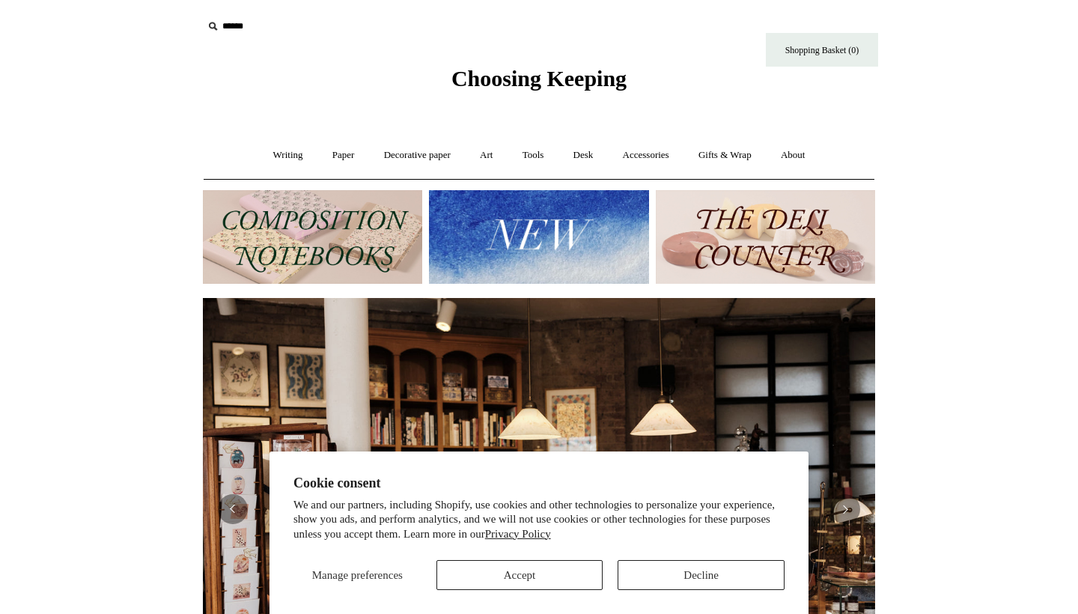
click at [554, 570] on button "Accept" at bounding box center [519, 575] width 167 height 30
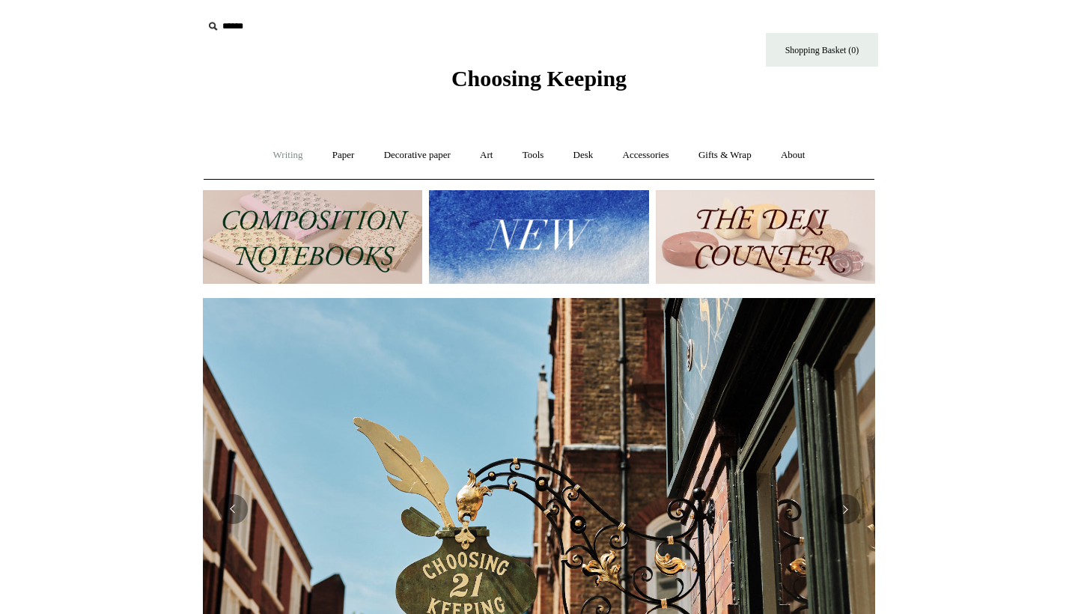
scroll to position [0, 672]
click at [268, 157] on link "Writing +" at bounding box center [288, 155] width 57 height 40
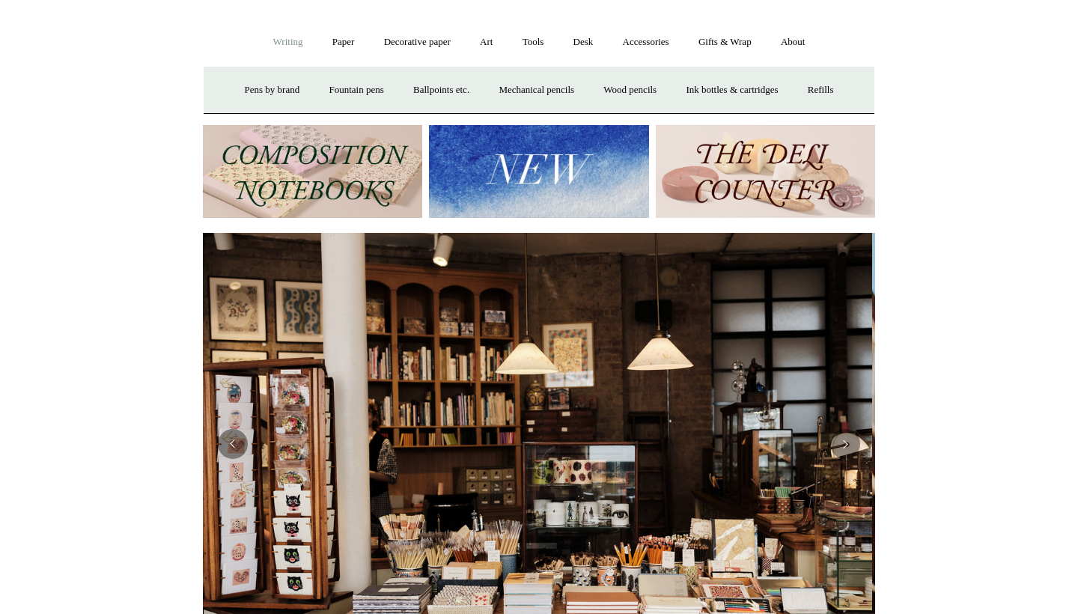
scroll to position [0, 0]
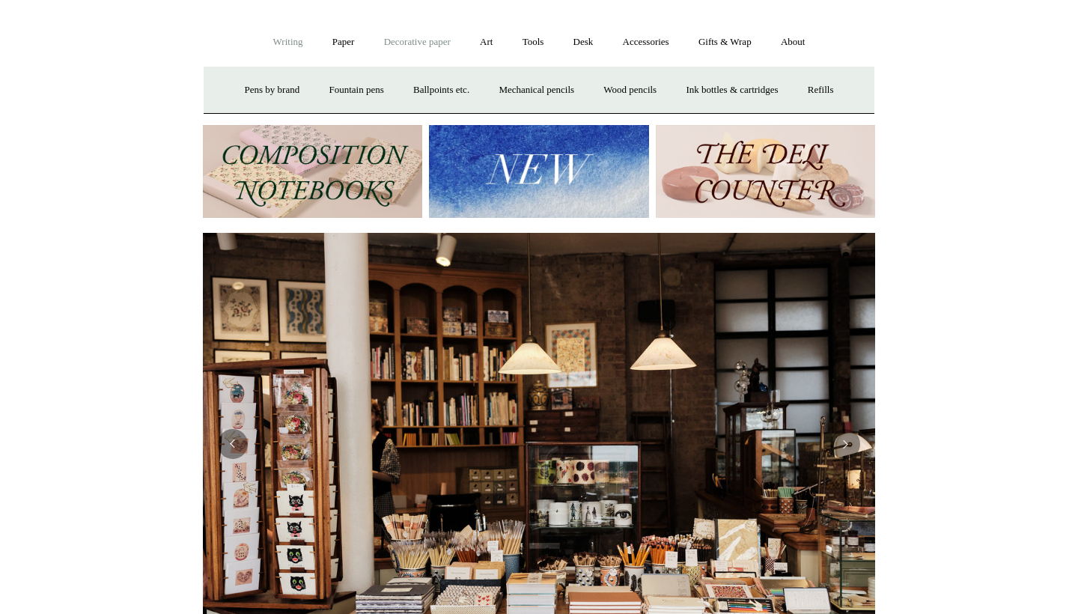
click at [417, 41] on link "Decorative paper +" at bounding box center [418, 42] width 94 height 40
click at [484, 43] on link "Art +" at bounding box center [486, 42] width 40 height 40
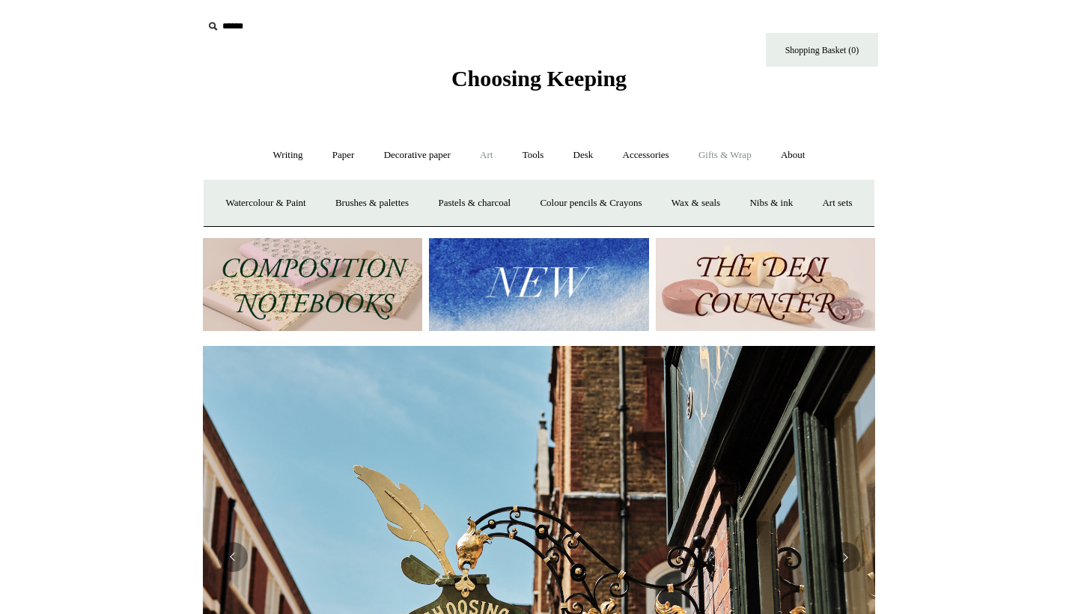
click at [724, 159] on link "Gifts & Wrap +" at bounding box center [725, 155] width 80 height 40
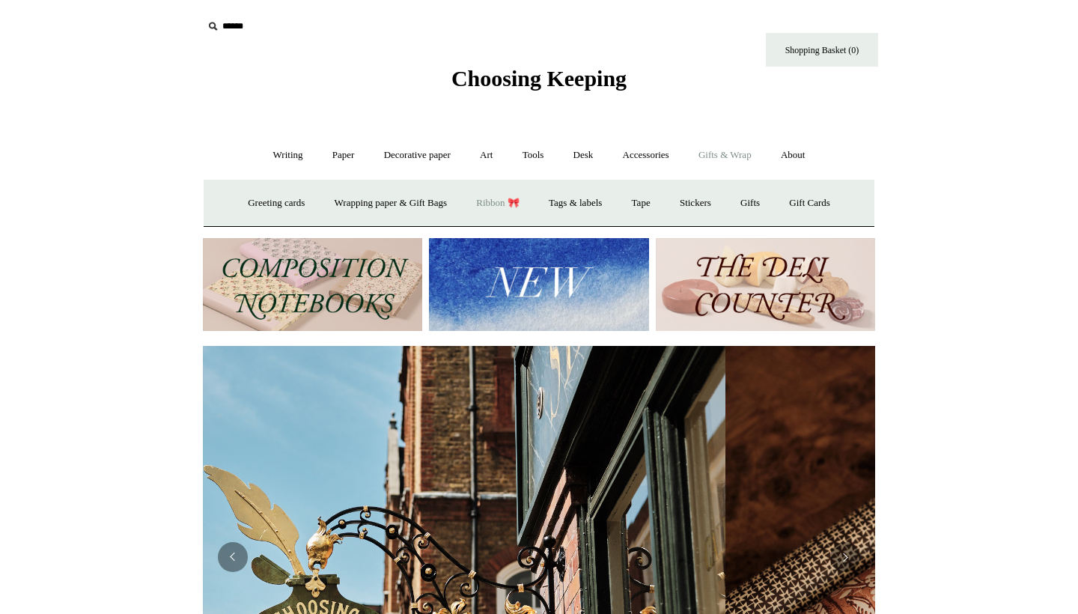
scroll to position [0, 1125]
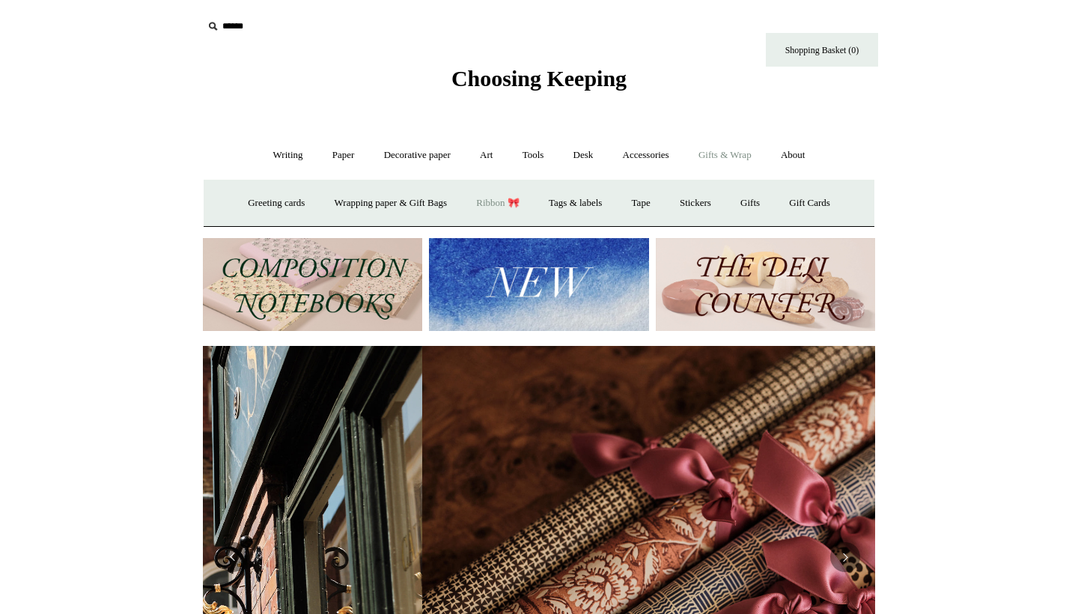
click at [481, 201] on link "Ribbon 🎀" at bounding box center [498, 203] width 70 height 40
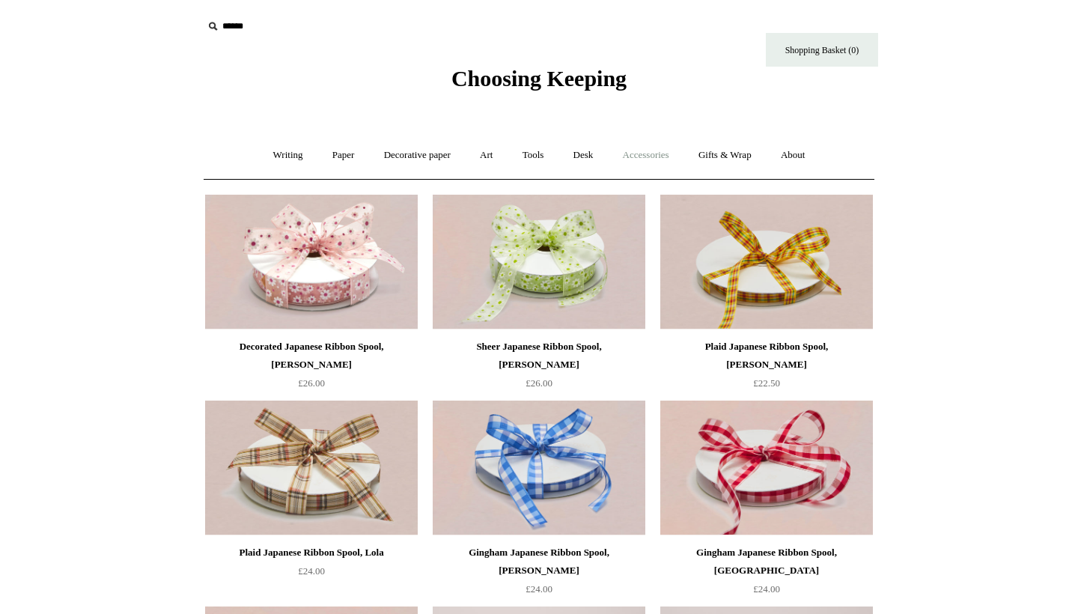
click at [665, 156] on link "Accessories +" at bounding box center [645, 155] width 73 height 40
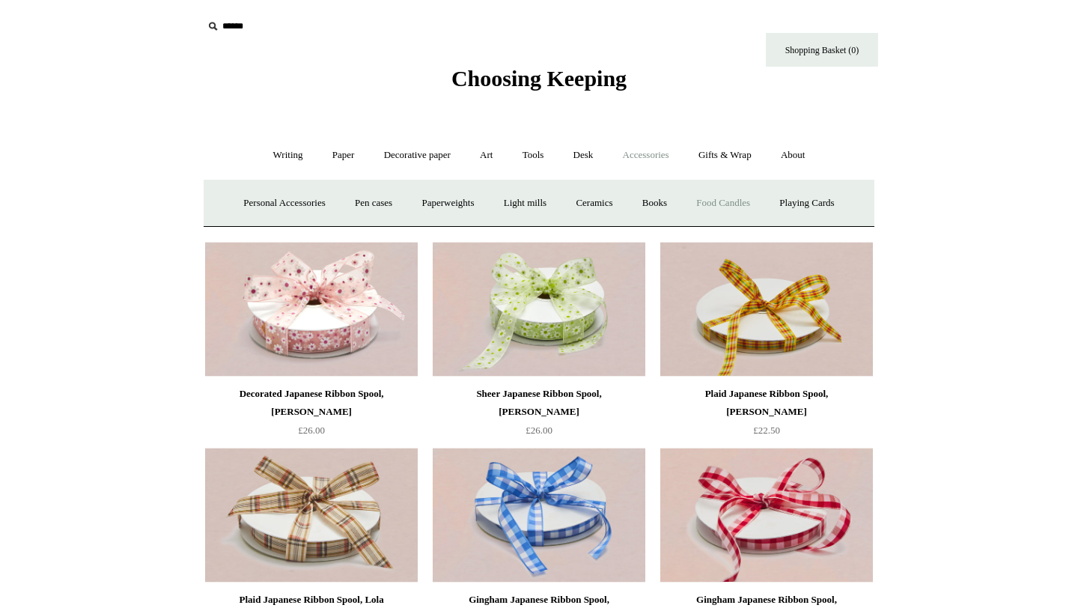
click at [723, 204] on link "Food Candles" at bounding box center [723, 203] width 81 height 40
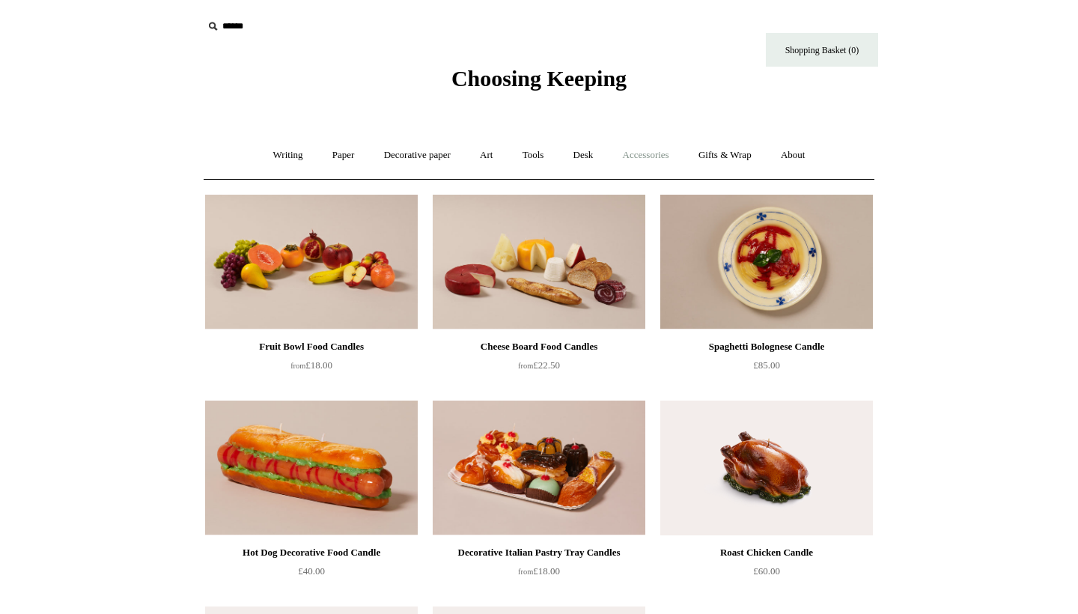
click at [647, 149] on link "Accessories +" at bounding box center [645, 155] width 73 height 40
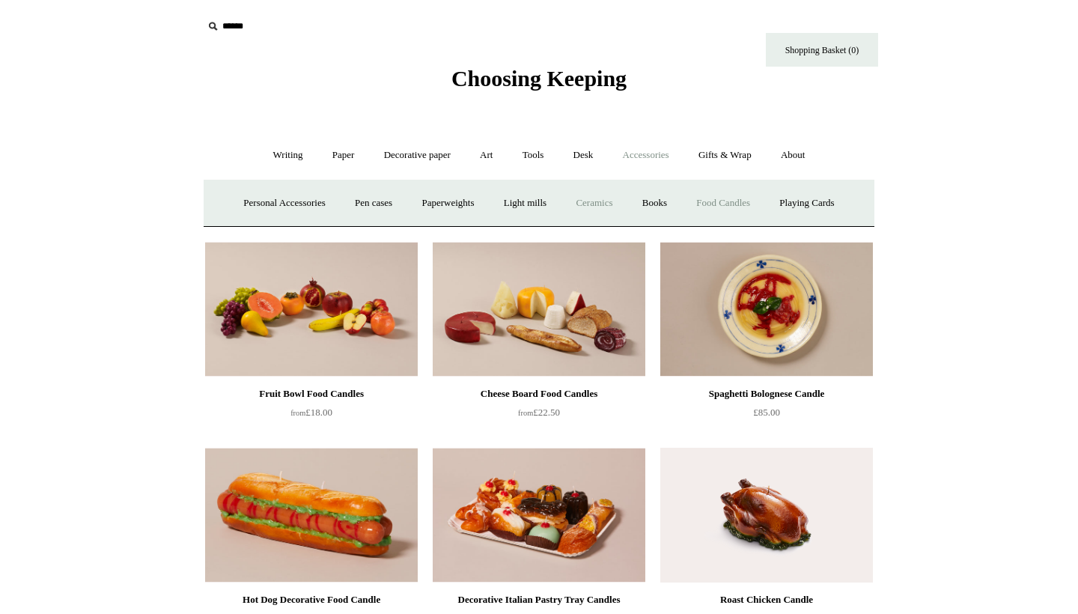
click at [579, 202] on link "Ceramics +" at bounding box center [594, 203] width 64 height 40
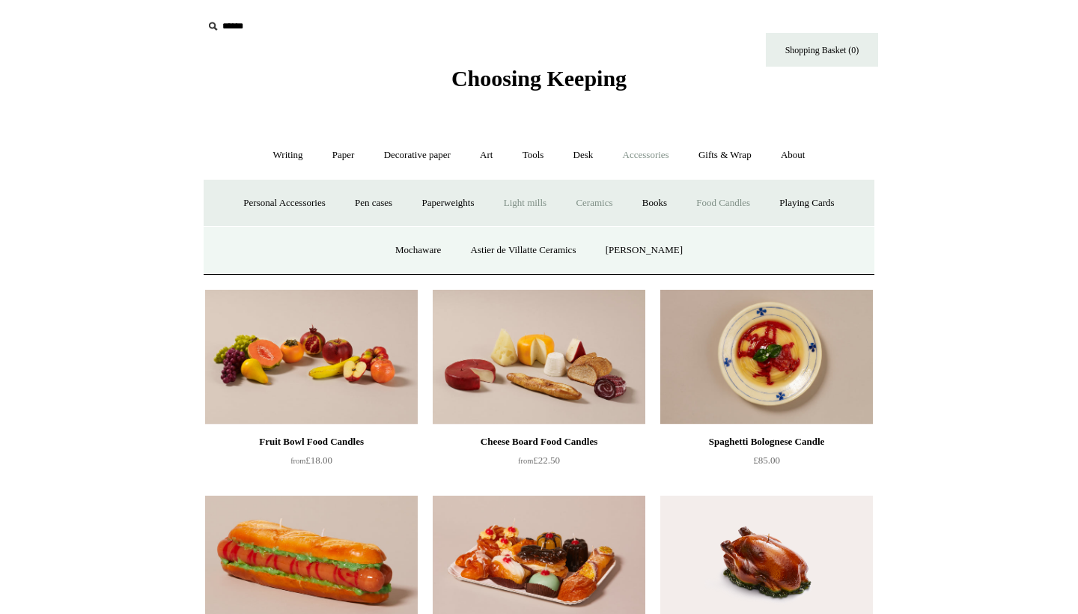
click at [536, 204] on link "Light mills" at bounding box center [525, 203] width 70 height 40
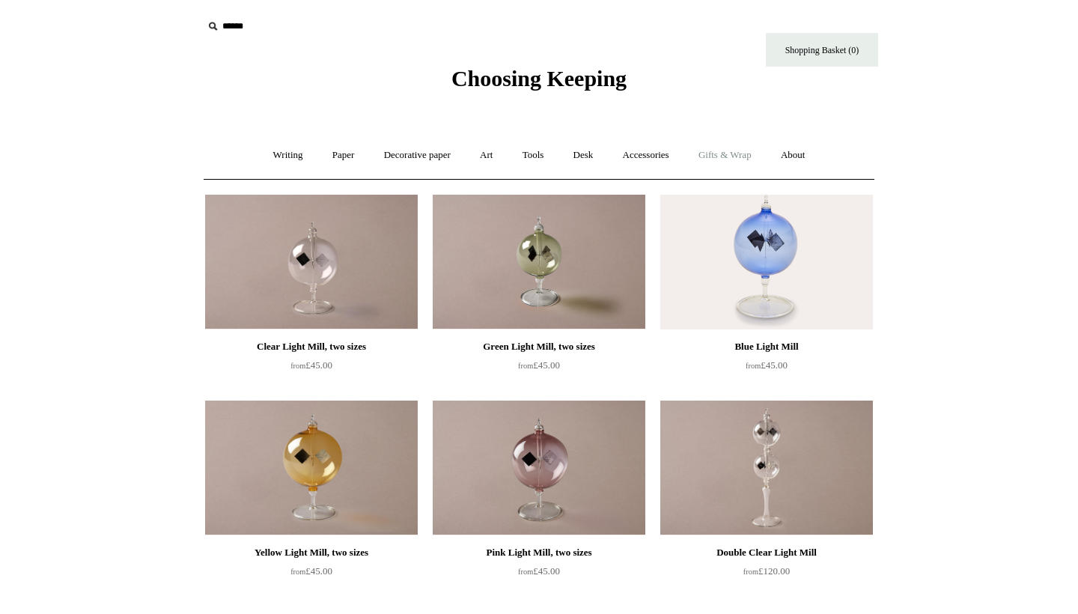
click at [731, 155] on link "Gifts & Wrap +" at bounding box center [725, 155] width 80 height 40
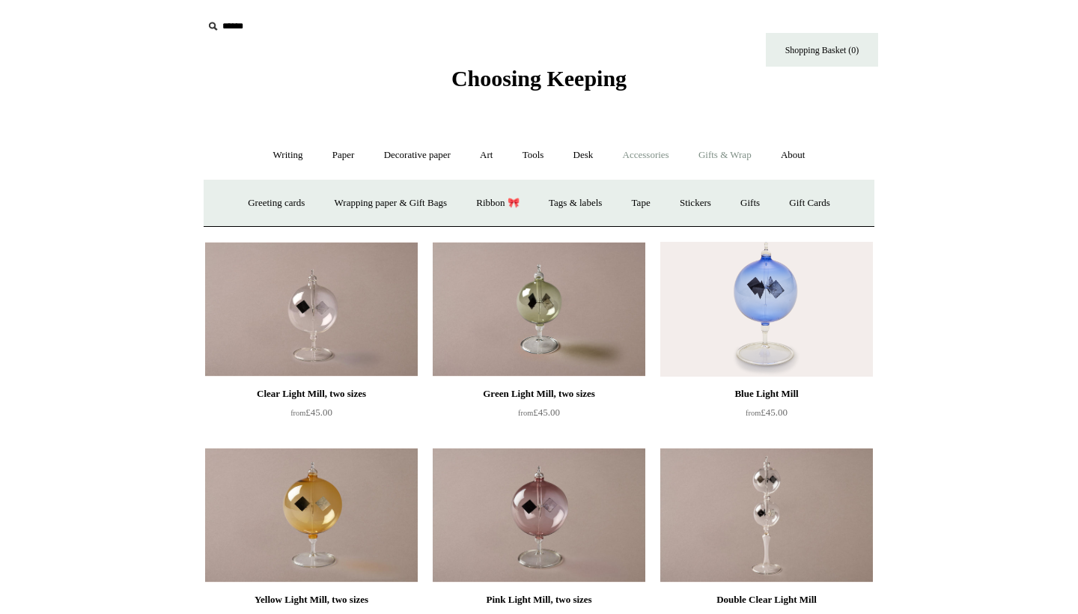
click at [642, 149] on link "Accessories +" at bounding box center [645, 155] width 73 height 40
click at [731, 155] on link "Gifts & Wrap +" at bounding box center [725, 155] width 80 height 40
click at [706, 204] on link "Stickers" at bounding box center [695, 203] width 58 height 40
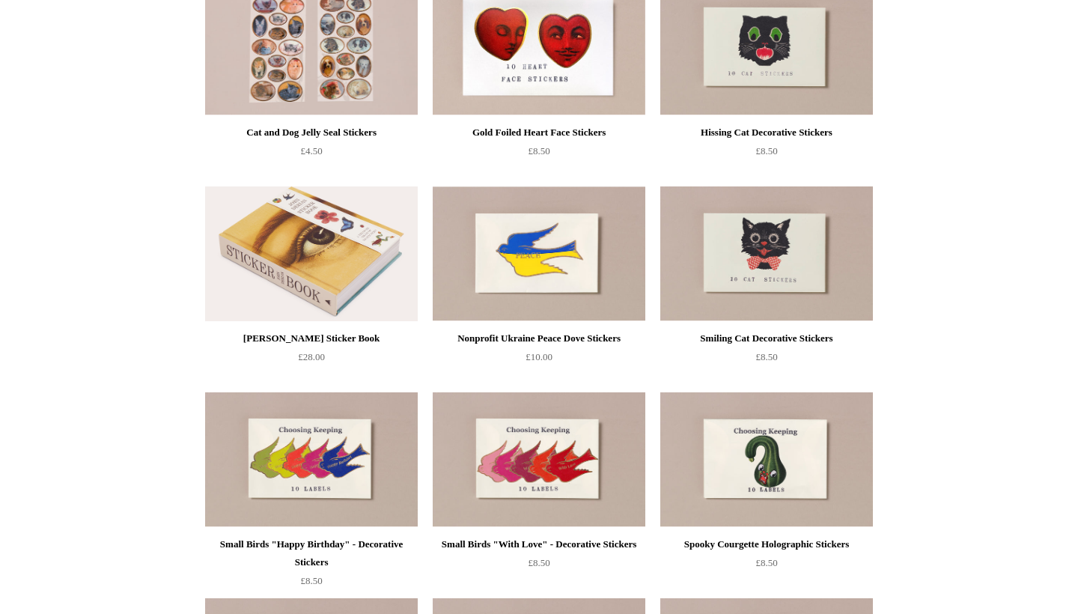
scroll to position [110, 0]
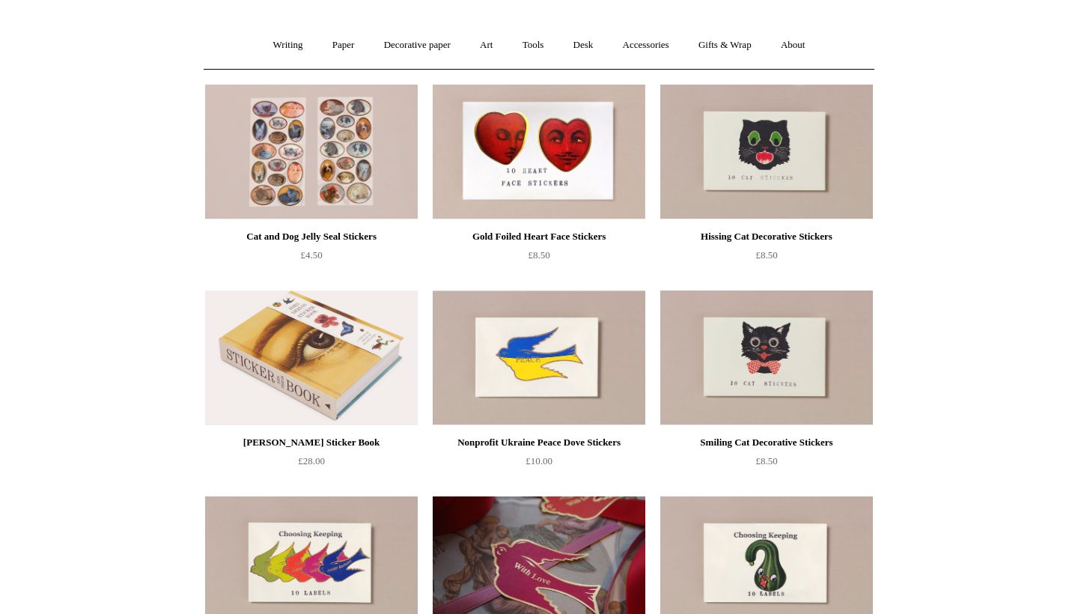
click at [521, 543] on img at bounding box center [539, 563] width 213 height 135
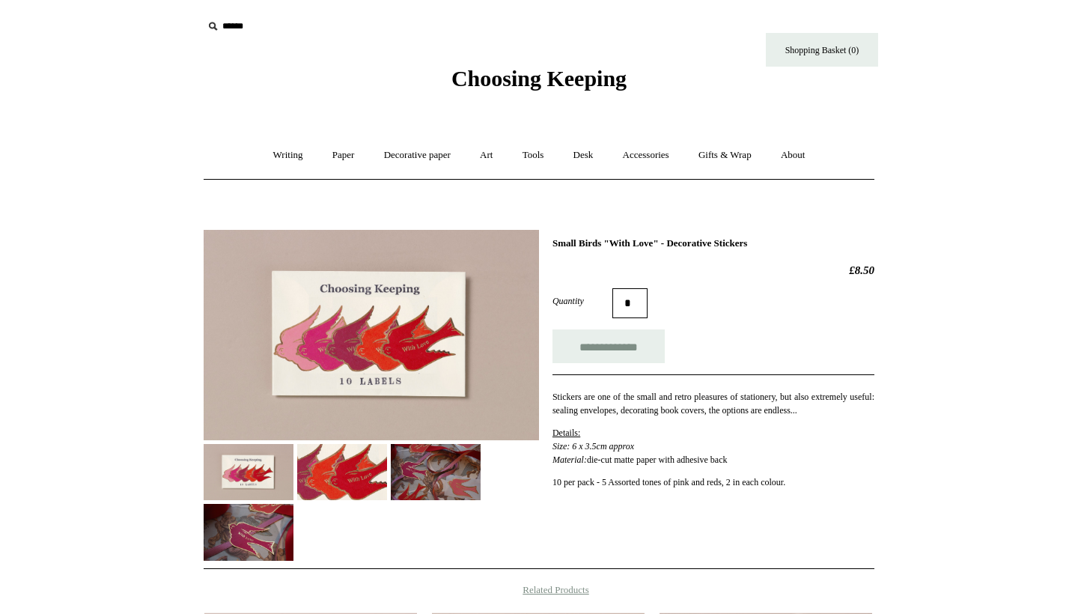
drag, startPoint x: 553, startPoint y: 243, endPoint x: 826, endPoint y: 245, distance: 272.5
click at [826, 245] on h1 "Small Birds "With Love" - Decorative Stickers" at bounding box center [713, 243] width 322 height 12
click at [434, 481] on img at bounding box center [436, 472] width 90 height 56
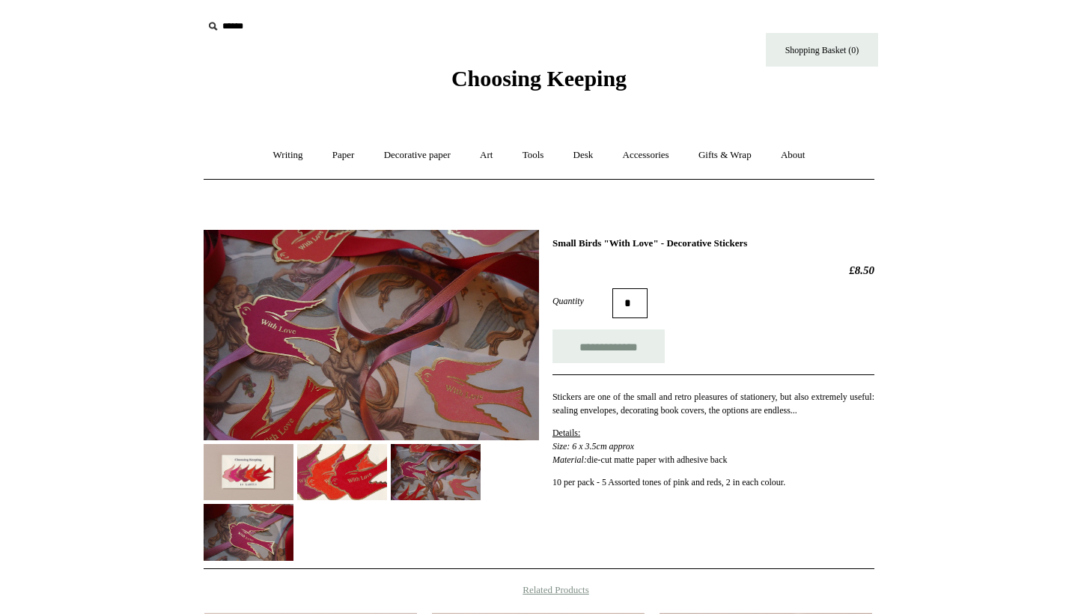
click at [347, 496] on img at bounding box center [342, 472] width 90 height 56
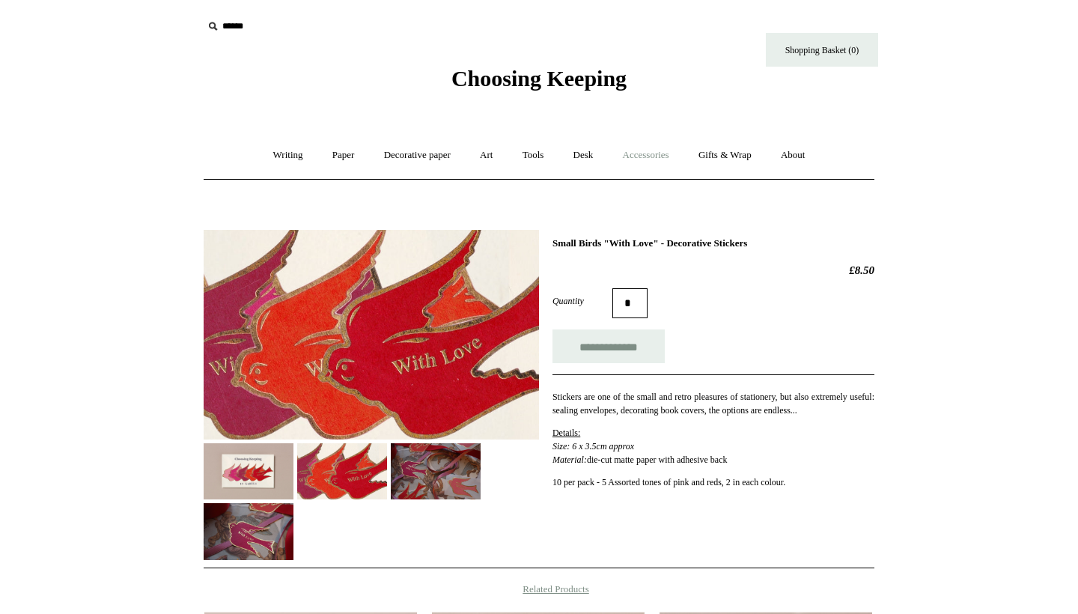
click at [649, 150] on link "Accessories +" at bounding box center [645, 155] width 73 height 40
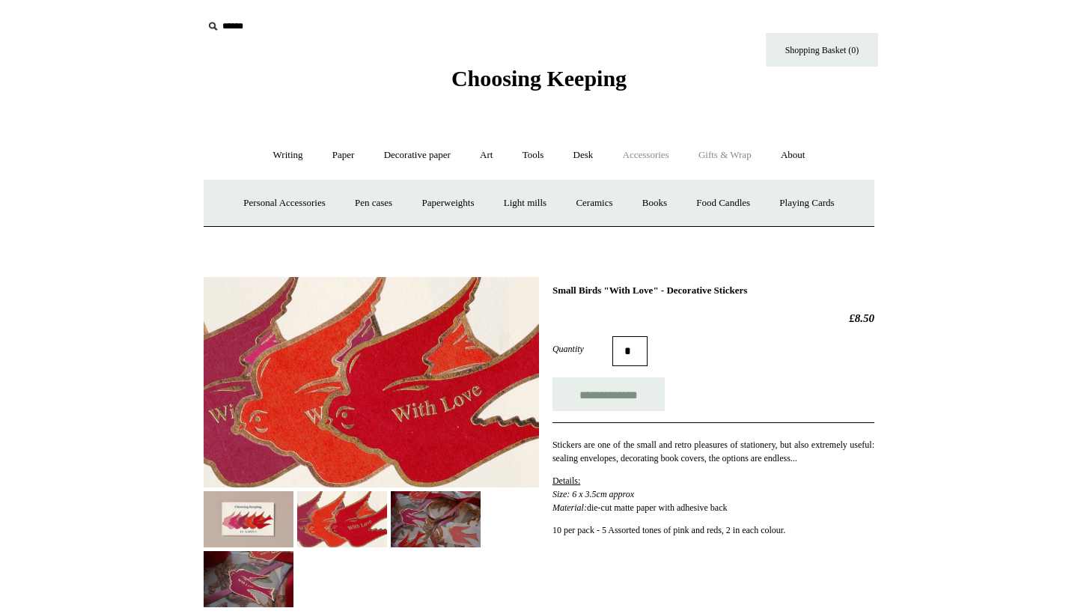
click at [749, 160] on link "Gifts & Wrap +" at bounding box center [725, 155] width 80 height 40
click at [631, 164] on link "Accessories +" at bounding box center [645, 155] width 73 height 40
click at [576, 147] on link "Desk +" at bounding box center [583, 155] width 47 height 40
click at [609, 199] on link "Desk Accessories" at bounding box center [602, 203] width 95 height 40
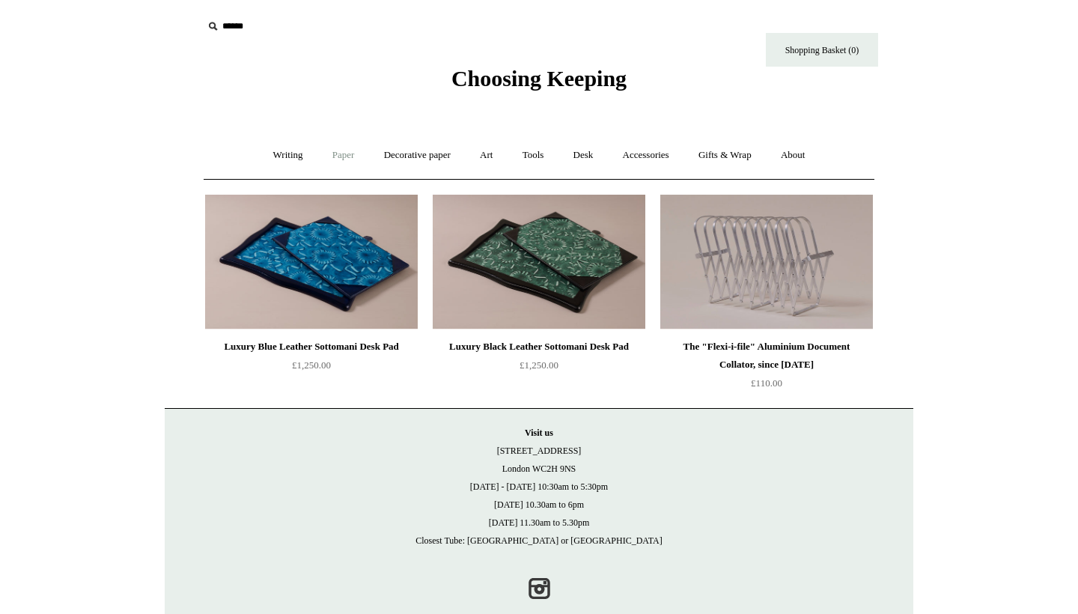
click at [340, 156] on link "Paper +" at bounding box center [343, 155] width 49 height 40
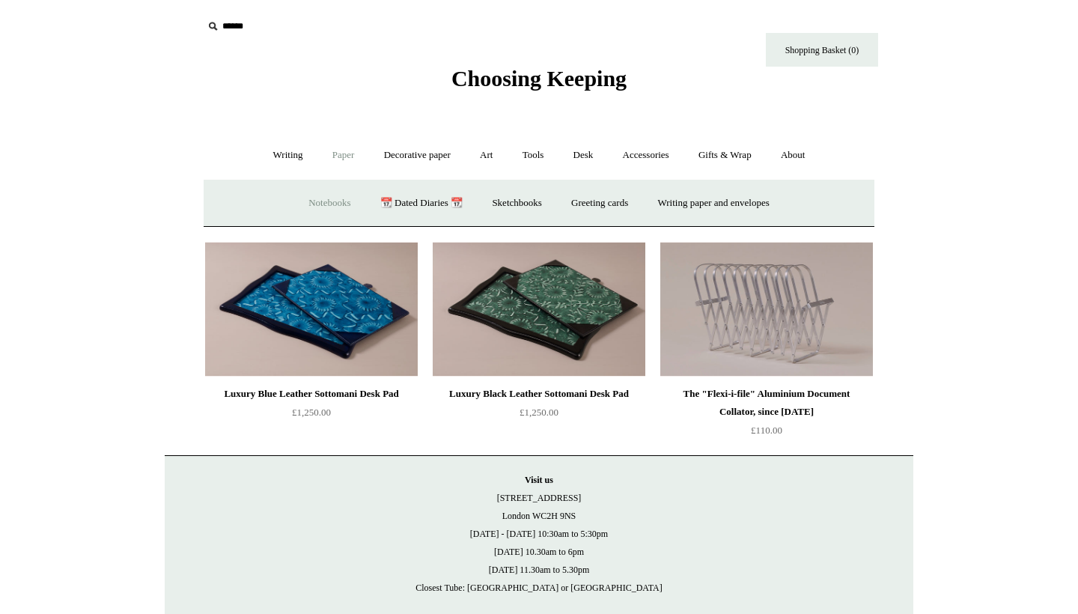
click at [313, 207] on link "Notebooks +" at bounding box center [329, 203] width 69 height 40
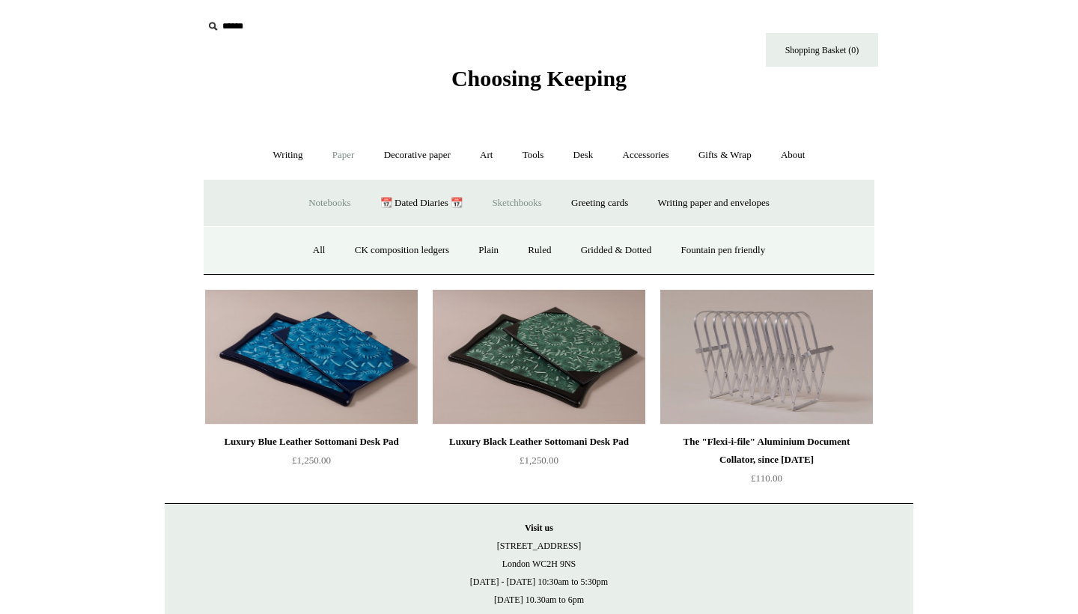
click at [511, 201] on link "Sketchbooks +" at bounding box center [516, 203] width 76 height 40
click at [447, 245] on link "All" at bounding box center [460, 251] width 40 height 40
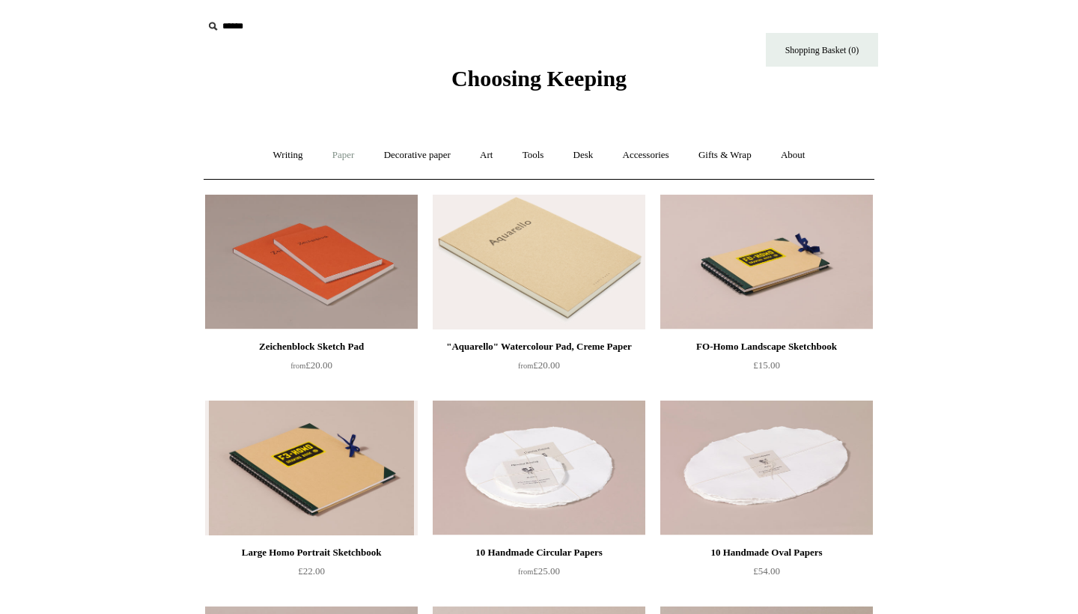
click at [323, 151] on link "Paper +" at bounding box center [343, 155] width 49 height 40
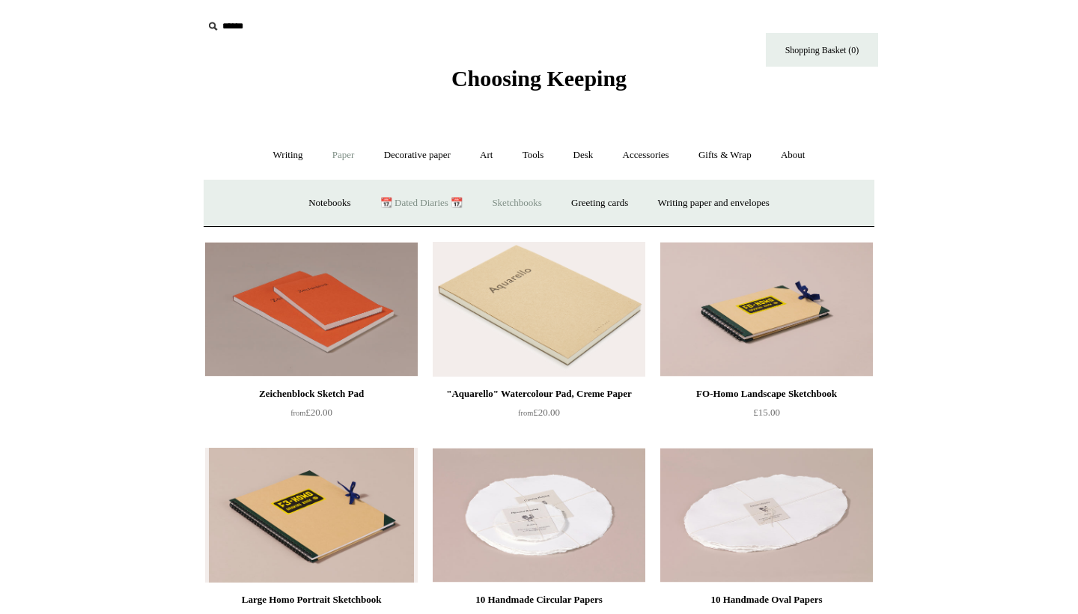
click at [420, 203] on link "📆 Dated Diaries 📆" at bounding box center [421, 203] width 109 height 40
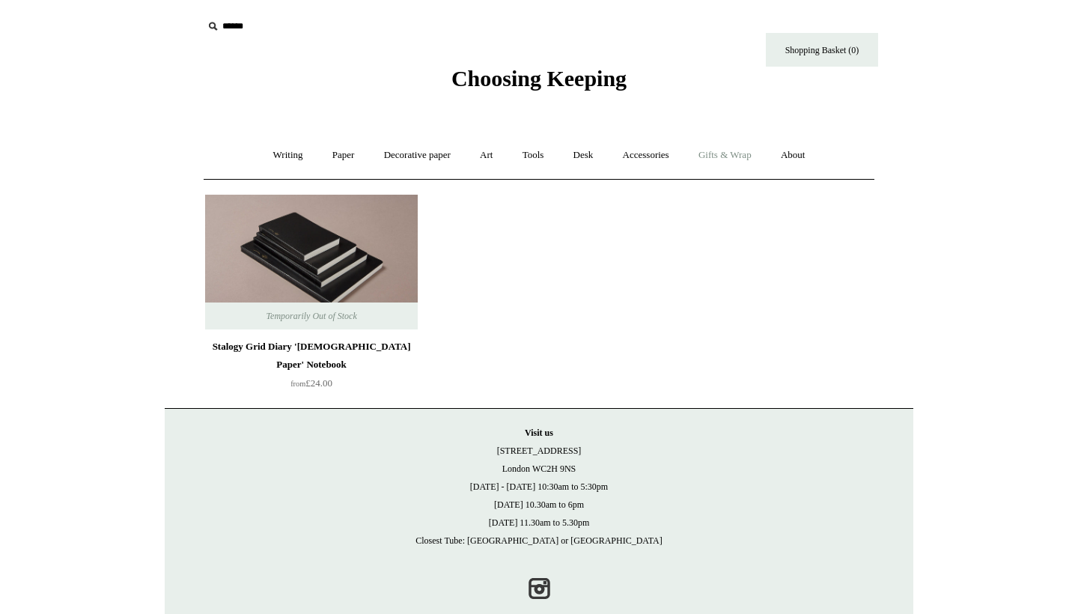
click at [739, 153] on link "Gifts & Wrap +" at bounding box center [725, 155] width 80 height 40
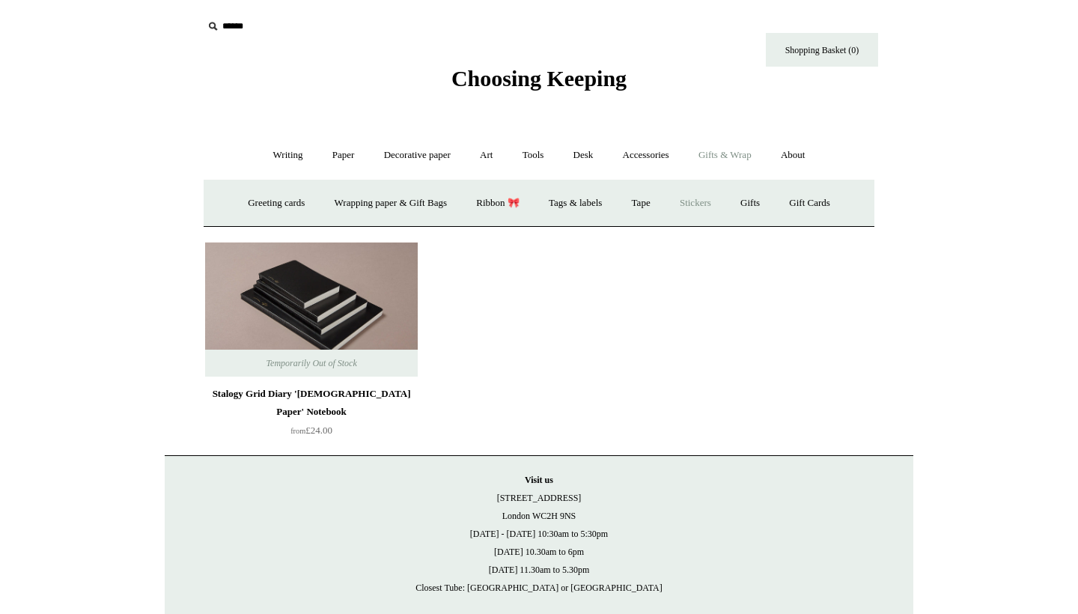
click at [716, 197] on link "Stickers" at bounding box center [695, 203] width 58 height 40
